Goal: Register for event/course

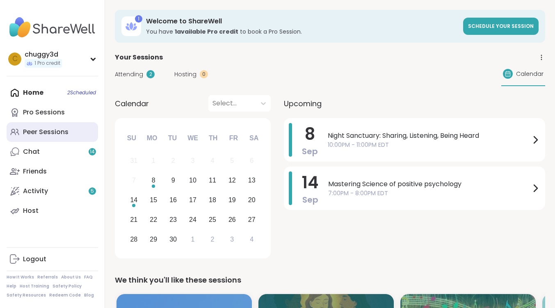
click at [58, 130] on div "Peer Sessions" at bounding box center [46, 132] width 46 height 9
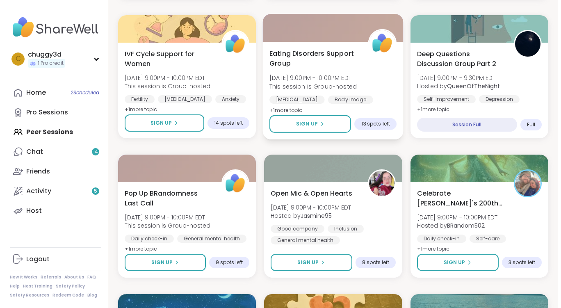
scroll to position [985, 0]
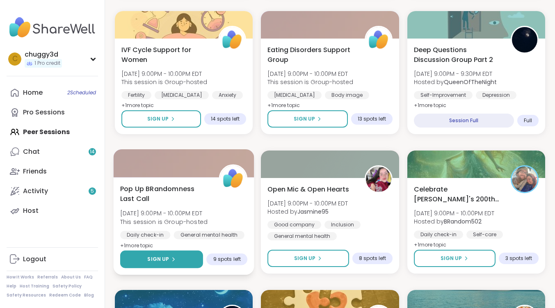
click at [179, 259] on button "Sign Up" at bounding box center [161, 260] width 83 height 18
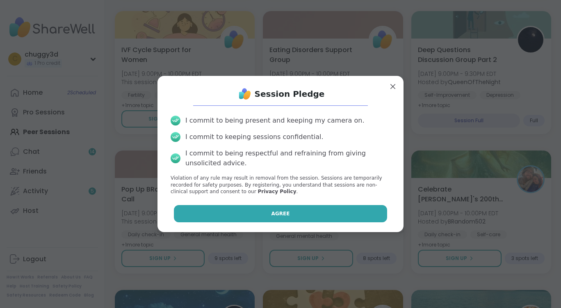
click at [307, 213] on button "Agree" at bounding box center [281, 213] width 214 height 17
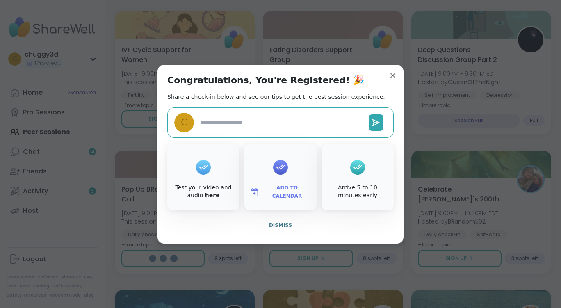
type textarea "*"
click at [279, 226] on span "Dismiss" at bounding box center [280, 225] width 23 height 6
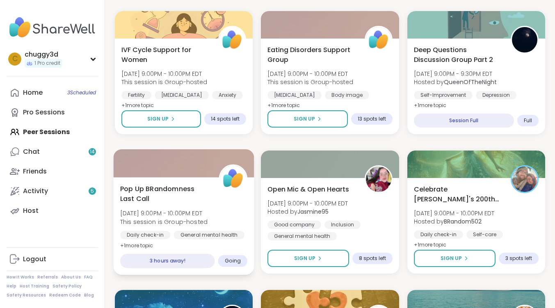
click at [169, 189] on span "Pop Up BRandomness Last Call" at bounding box center [165, 194] width 90 height 20
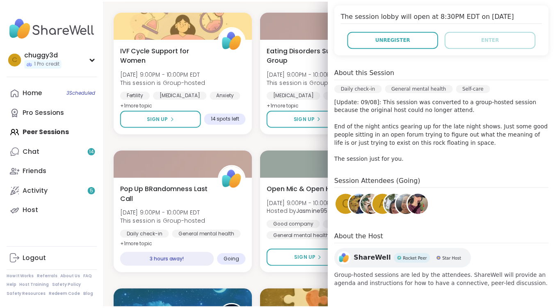
scroll to position [0, 0]
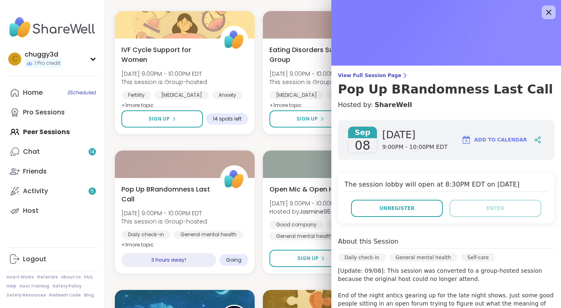
click at [544, 11] on icon at bounding box center [549, 12] width 10 height 10
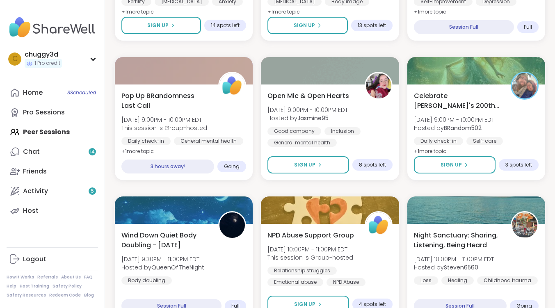
scroll to position [1026, 0]
